Goal: Check status: Check status

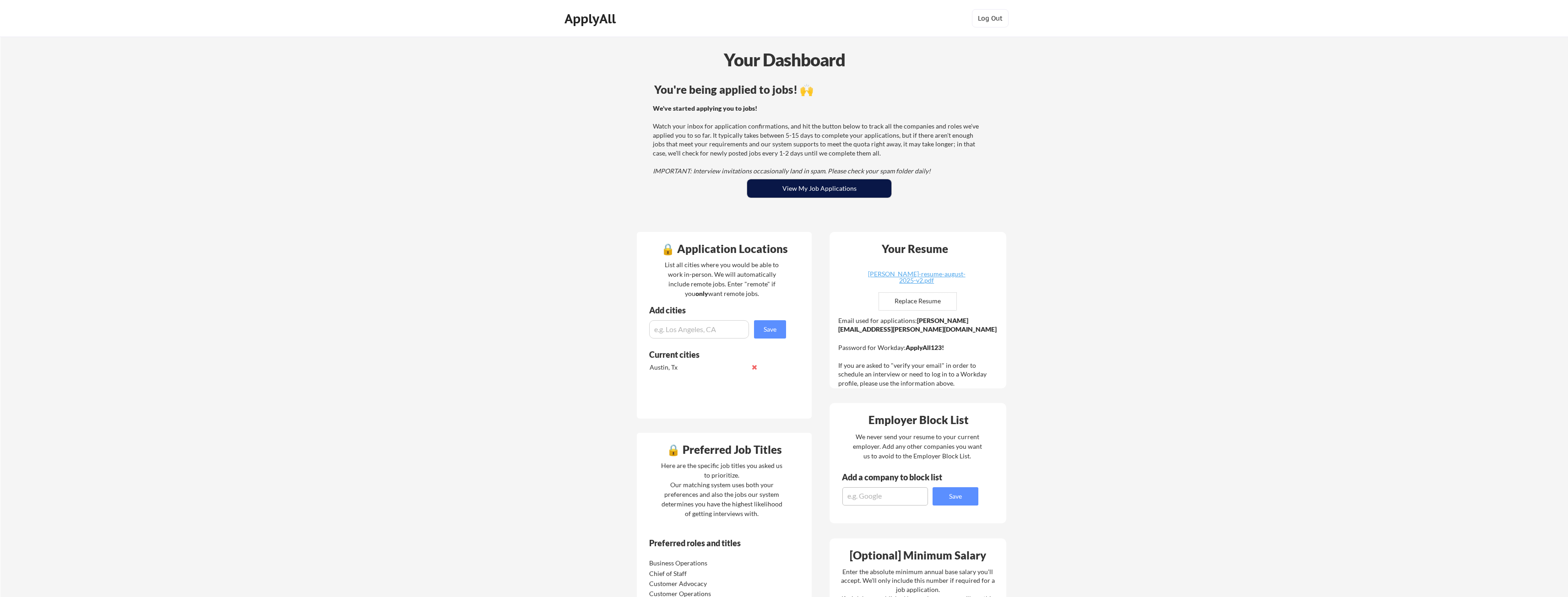
click at [814, 183] on button "View My Job Applications" at bounding box center [819, 189] width 144 height 18
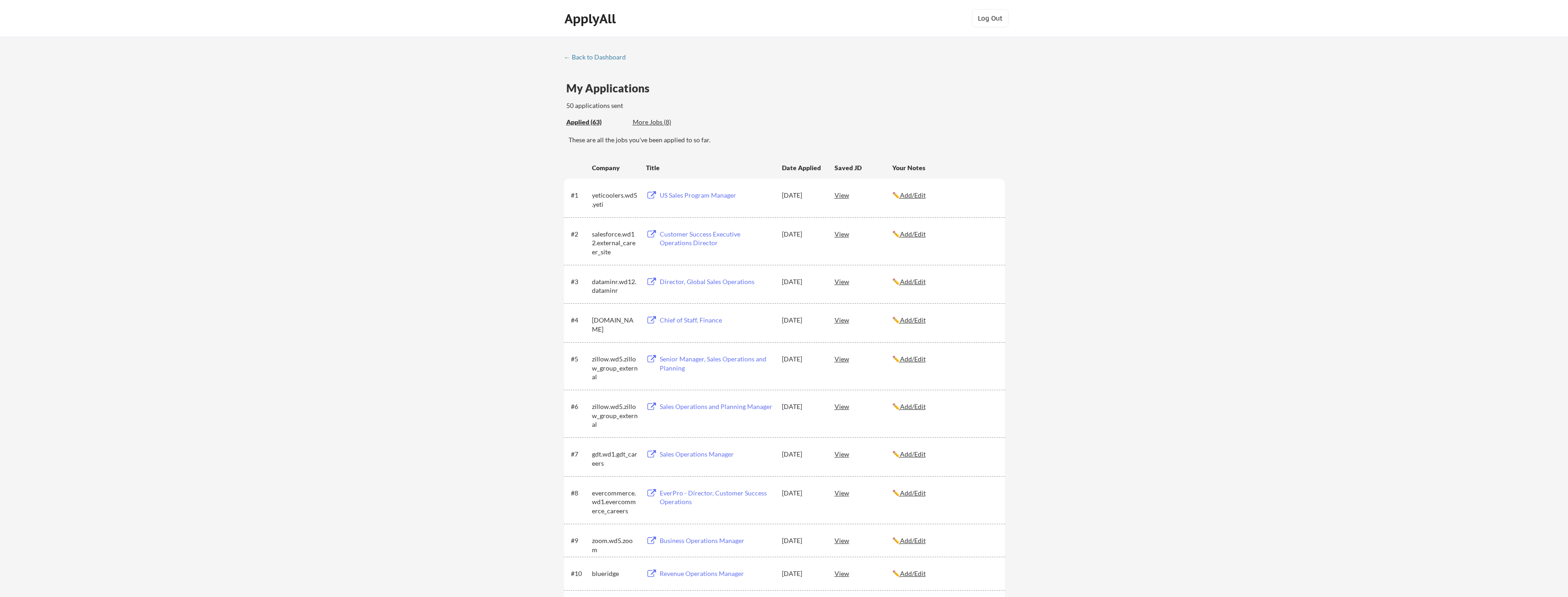
click at [703, 193] on div "US Sales Program Manager" at bounding box center [716, 195] width 114 height 9
click at [696, 320] on div "Director, Global Sales Operations" at bounding box center [716, 320] width 114 height 9
click at [584, 123] on div "Applied (65)" at bounding box center [595, 122] width 59 height 9
click at [590, 59] on div "← Back to Dashboard" at bounding box center [598, 57] width 68 height 6
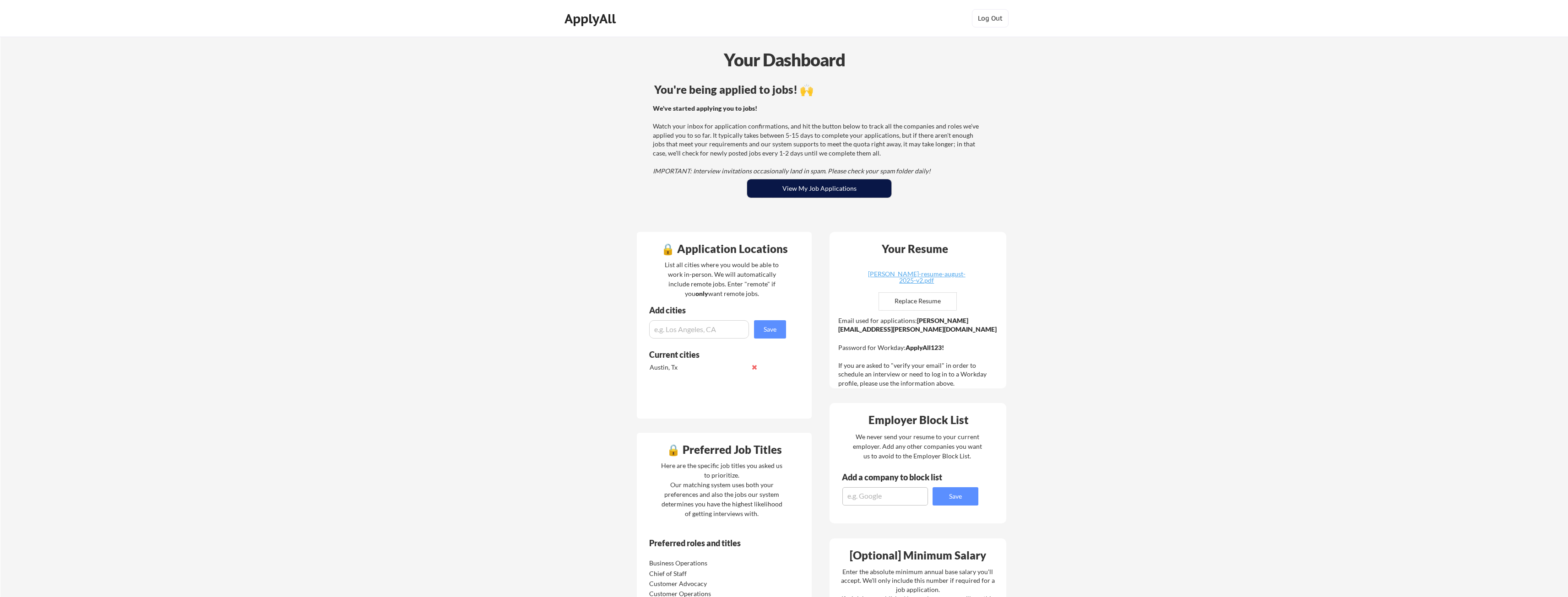
click at [792, 196] on button "View My Job Applications" at bounding box center [819, 189] width 144 height 18
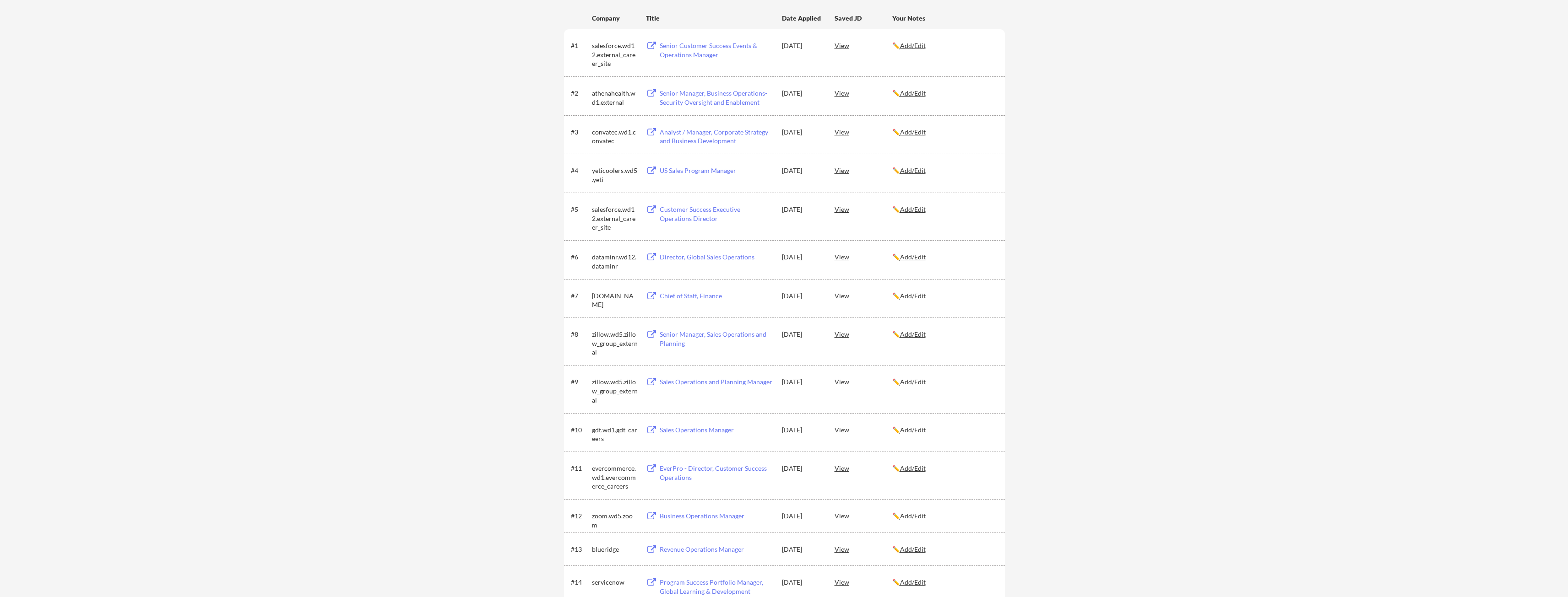
scroll to position [137, 0]
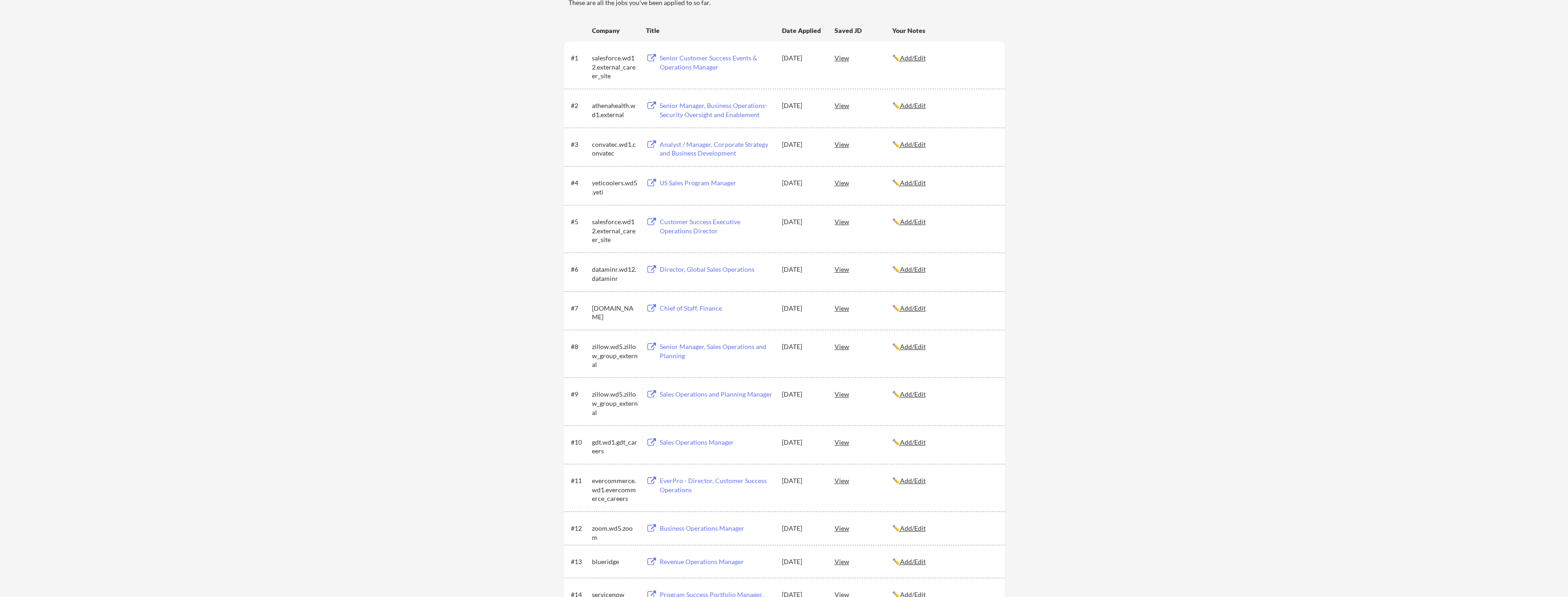
click at [688, 181] on div "US Sales Program Manager" at bounding box center [716, 183] width 114 height 9
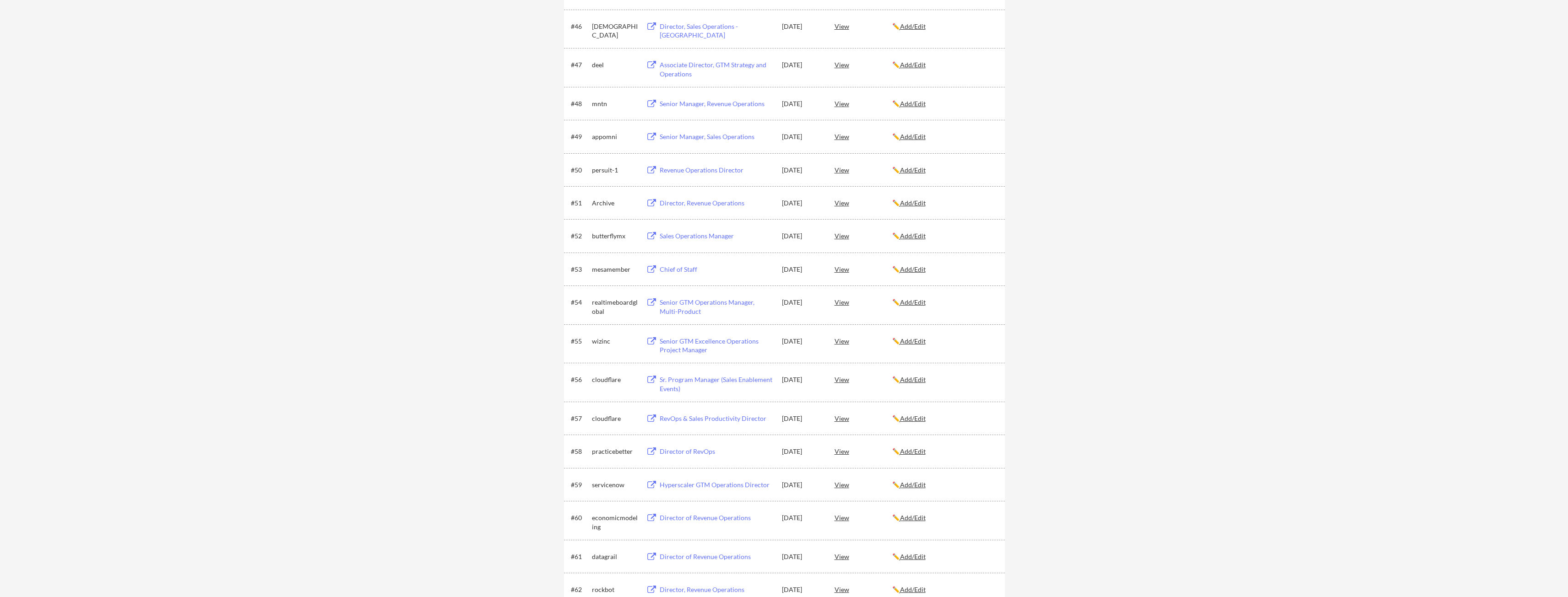
scroll to position [2105, 0]
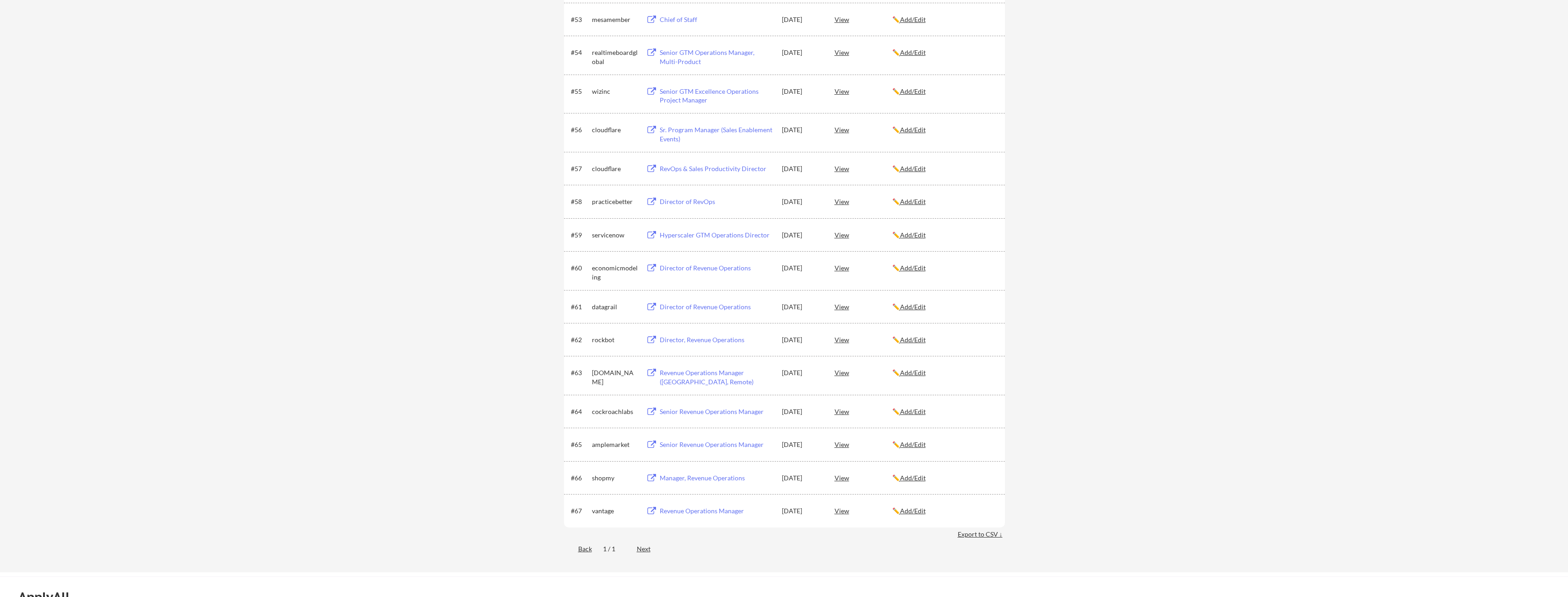
click at [647, 551] on div "Next" at bounding box center [649, 549] width 24 height 9
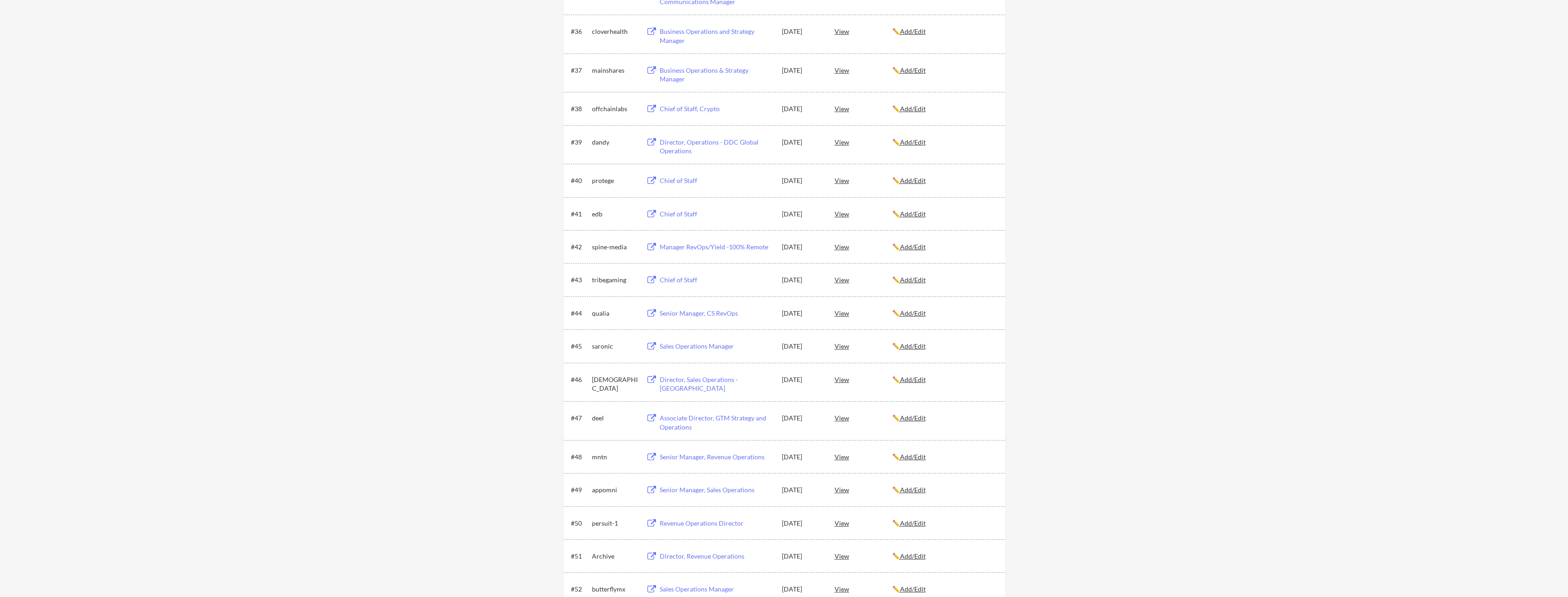
scroll to position [1556, 0]
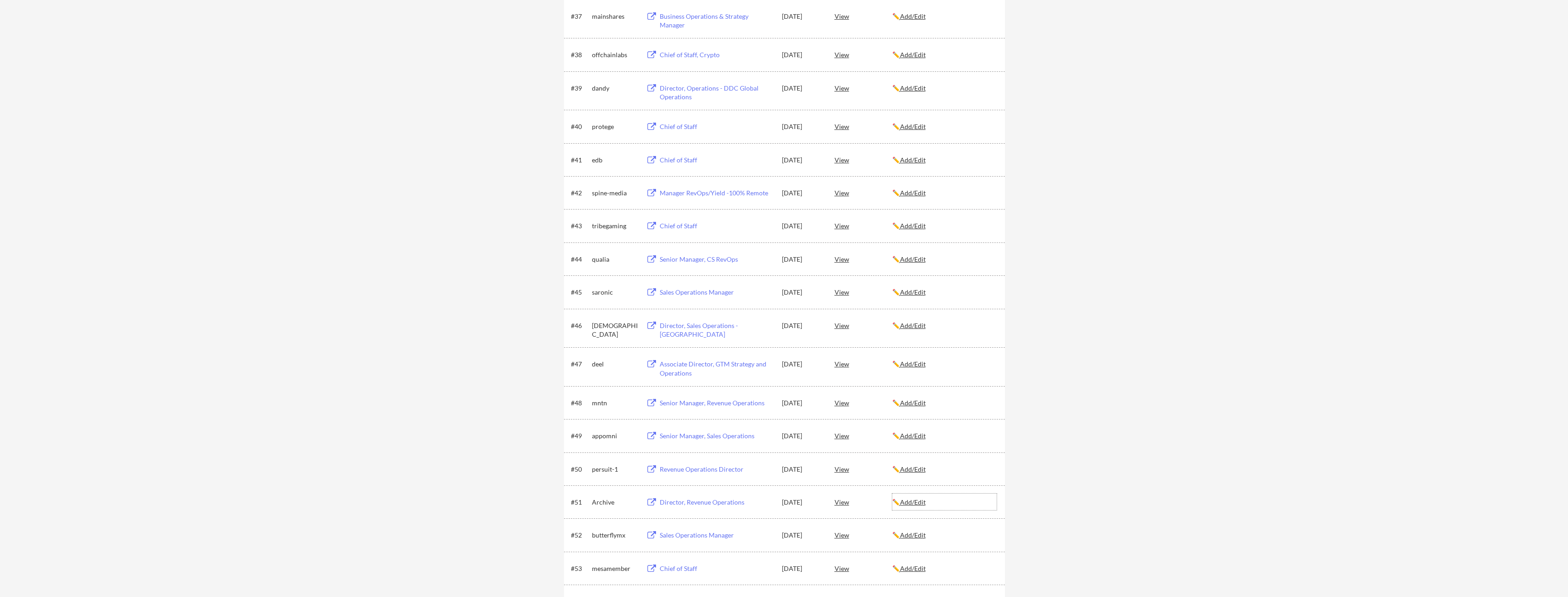
click at [920, 499] on u "Add/Edit" at bounding box center [913, 502] width 26 height 8
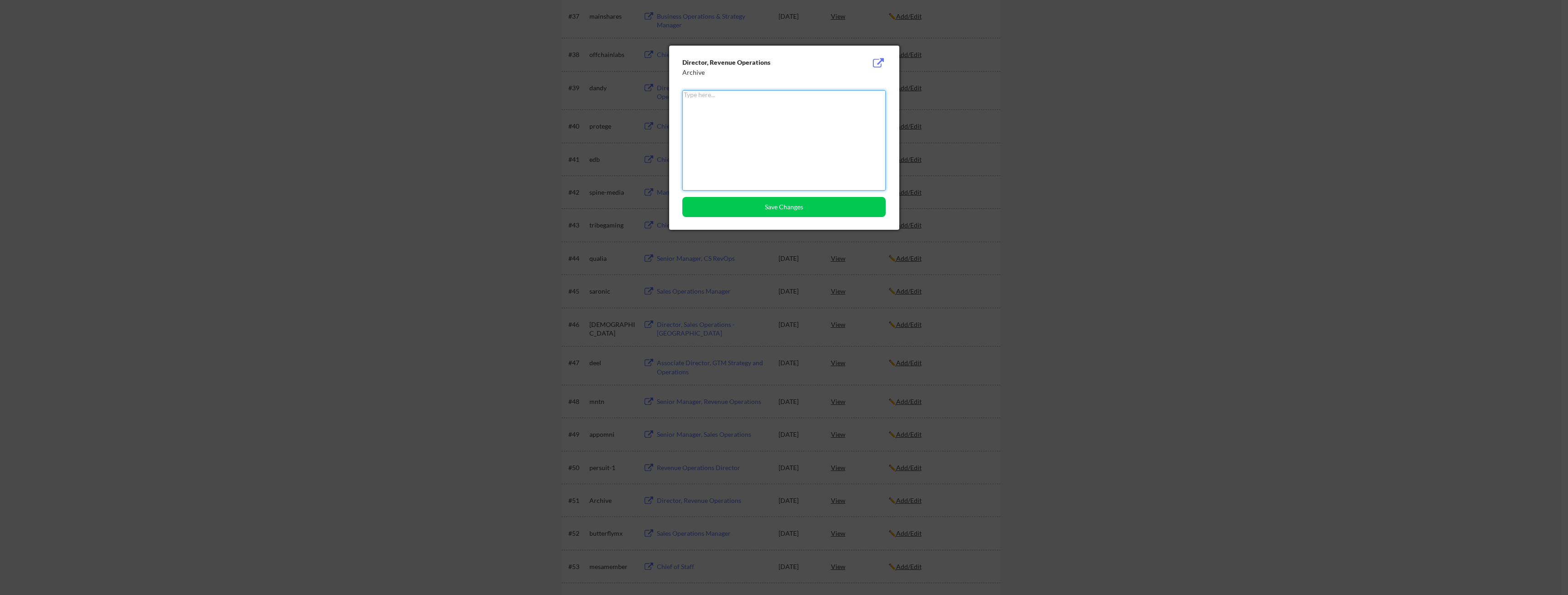
click at [726, 105] on textarea at bounding box center [784, 140] width 203 height 100
type textarea "Rejected"
click at [772, 206] on button "Save Changes" at bounding box center [784, 206] width 203 height 20
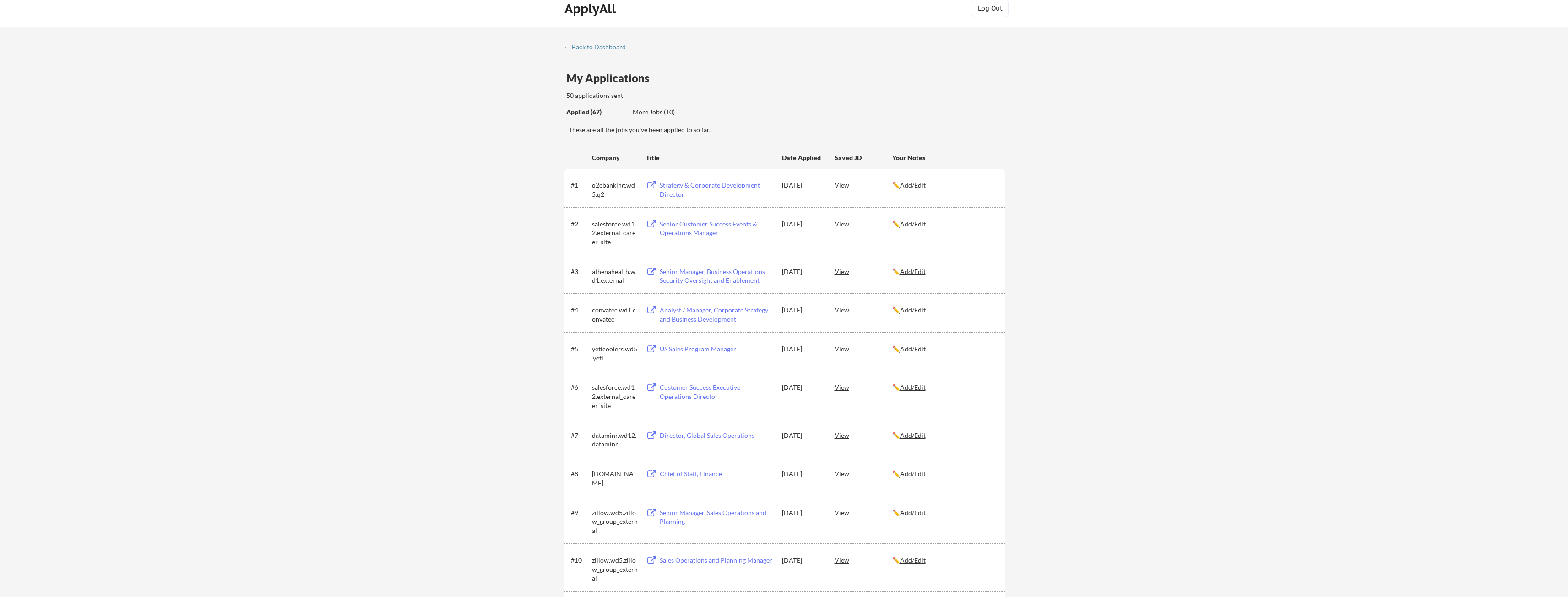
scroll to position [0, 0]
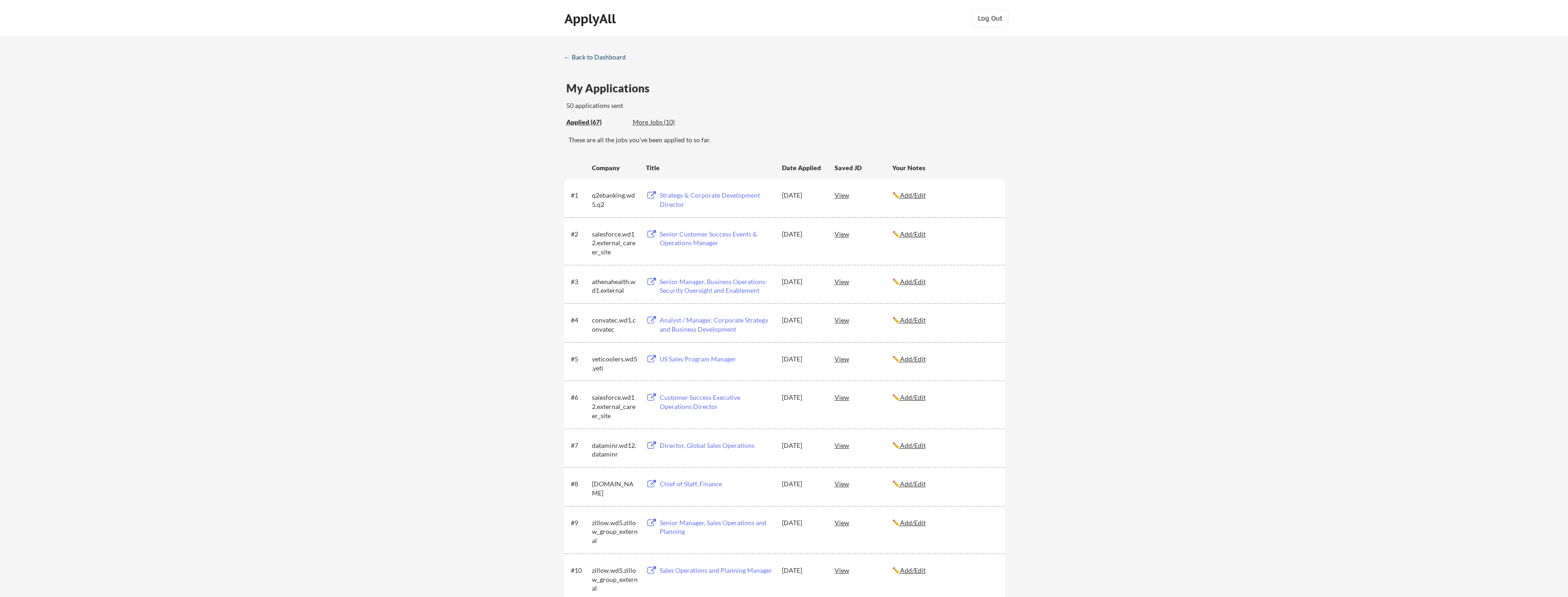
click at [600, 55] on div "← Back to Dashboard" at bounding box center [598, 57] width 68 height 6
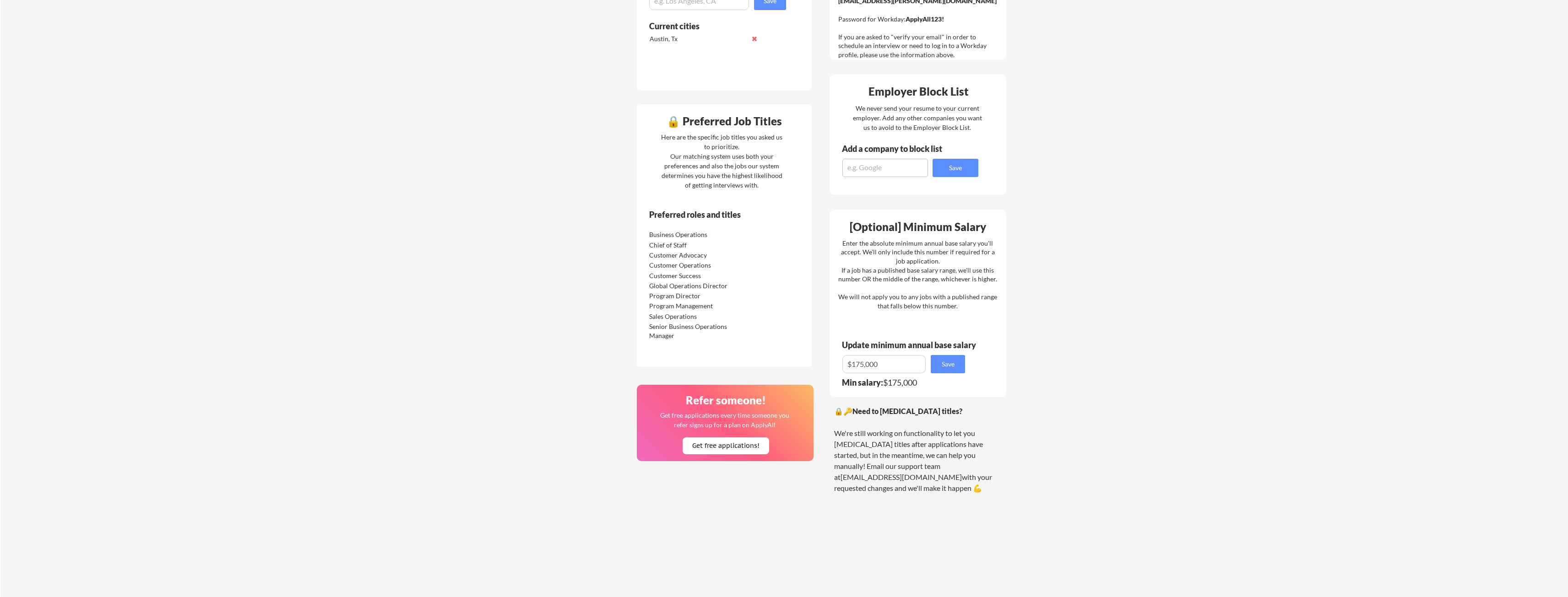
scroll to position [137, 0]
